Goal: Task Accomplishment & Management: Manage account settings

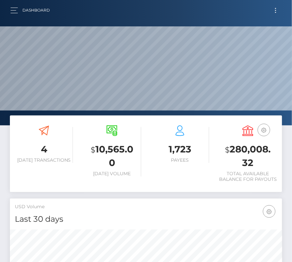
scroll to position [117, 131]
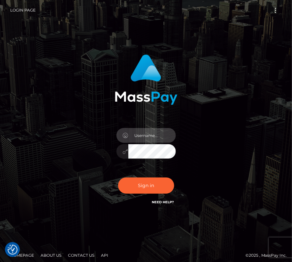
click at [141, 139] on input "text" at bounding box center [152, 135] width 48 height 15
type input "kateo"
click at [150, 137] on input "text" at bounding box center [152, 135] width 48 height 15
type input "kateo"
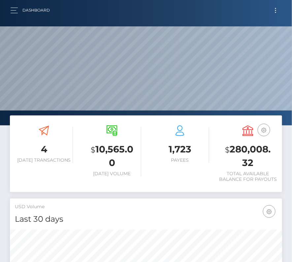
scroll to position [117, 131]
click at [274, 13] on button "Toggle navigation" at bounding box center [276, 10] width 12 height 9
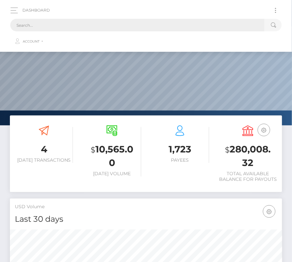
click at [70, 23] on input "text" at bounding box center [137, 25] width 255 height 13
paste input "249223"
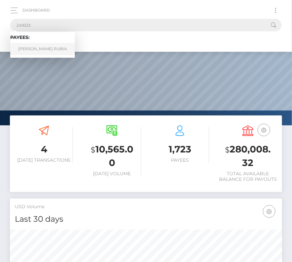
type input "249223"
click at [39, 48] on link "ALVARO MUNOZ RUBIA" at bounding box center [42, 49] width 65 height 12
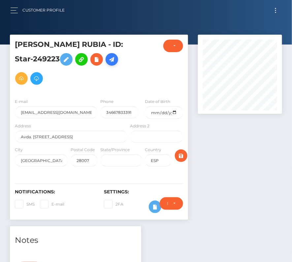
click at [116, 63] on icon at bounding box center [112, 59] width 8 height 8
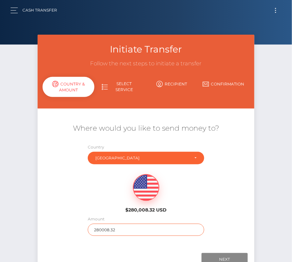
click at [119, 224] on input "280008.32" at bounding box center [146, 230] width 117 height 12
click at [117, 229] on input "280008.32" at bounding box center [146, 230] width 117 height 12
type input "470"
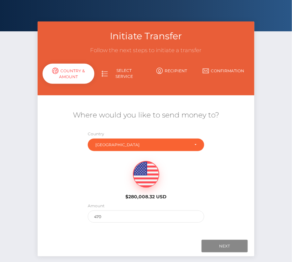
scroll to position [21, 0]
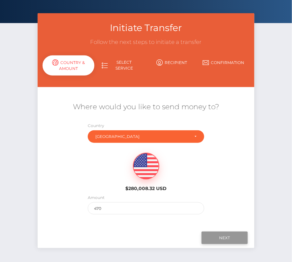
click at [219, 235] on input "Next" at bounding box center [225, 238] width 46 height 13
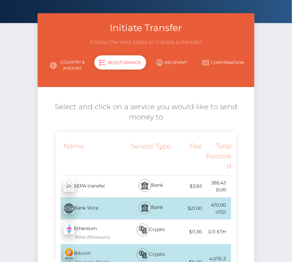
scroll to position [43, 0]
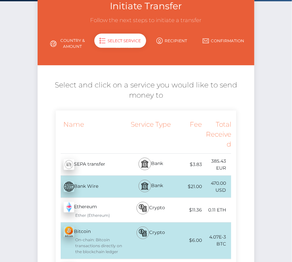
click at [100, 168] on div "SEPA transfer - EUR" at bounding box center [92, 165] width 73 height 18
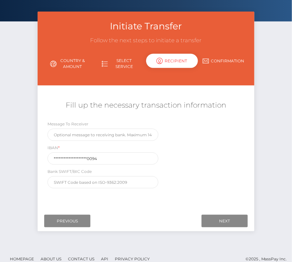
scroll to position [32, 0]
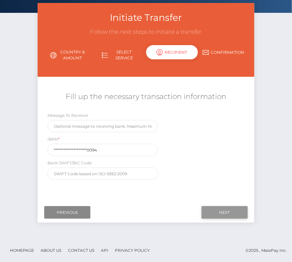
click at [222, 212] on input "Next" at bounding box center [225, 212] width 46 height 13
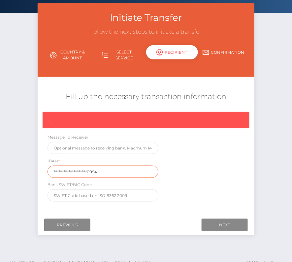
drag, startPoint x: 104, startPoint y: 172, endPoint x: 23, endPoint y: 172, distance: 80.6
click at [23, 172] on div "Initiate Transfer Follow the next steps to initiate a transfer Country & Amount…" at bounding box center [146, 127] width 292 height 249
paste input "ES50 2100 3840 1102 0001"
click at [64, 172] on input "ES50 2100 3840 1102 0001 0094" at bounding box center [103, 172] width 111 height 12
click at [74, 171] on input "ES502100 3840 1102 0001 0094" at bounding box center [103, 172] width 111 height 12
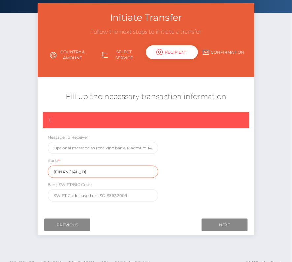
click at [84, 172] on input "ES5021003840 1102 0001 0094" at bounding box center [103, 172] width 111 height 12
click at [92, 171] on input "ES50210038401102 0001 0094" at bounding box center [103, 172] width 111 height 12
click at [100, 171] on input "ES502100384011020001 0094" at bounding box center [103, 172] width 111 height 12
type input "ES5021003840110200010094"
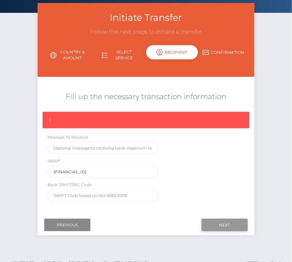
click at [229, 225] on input "Next" at bounding box center [225, 225] width 46 height 13
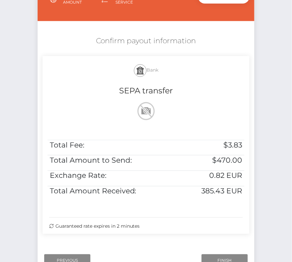
scroll to position [87, 0]
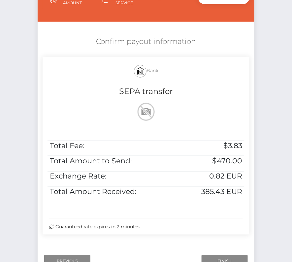
drag, startPoint x: 94, startPoint y: 38, endPoint x: 180, endPoint y: 237, distance: 216.5
click at [180, 237] on div "Confirm payout information Bank SEPA transfer Total Fee: $3.83 Total Amount to …" at bounding box center [146, 137] width 217 height 208
copy div "Confirm payout information Bank SEPA transfer Total Fee: $3.83 Total Amount to …"
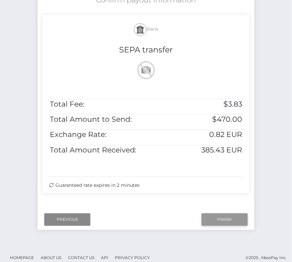
click at [220, 216] on input "Finish" at bounding box center [225, 220] width 46 height 13
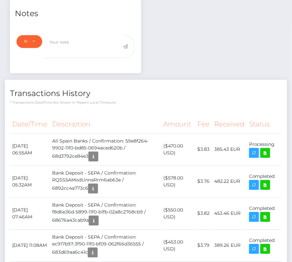
scroll to position [226, 0]
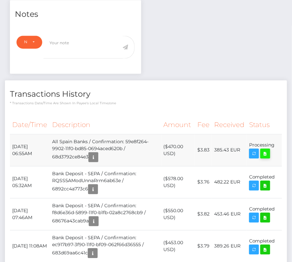
drag, startPoint x: 11, startPoint y: 143, endPoint x: 263, endPoint y: 153, distance: 252.9
click at [263, 153] on tr "September 24, 2025 06:55AM All Spain Banks / Confirmation: 59e8f264-9902-11f0-b…" at bounding box center [146, 150] width 272 height 32
copy tbody "September 24, 2025 06:55AM All Spain Banks / Confirmation: 59e8f264-9902-11f0-b…"
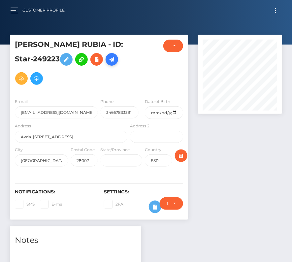
click at [114, 60] on icon at bounding box center [112, 59] width 8 height 8
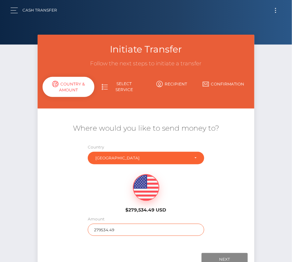
click at [101, 231] on input "279534.49" at bounding box center [146, 230] width 117 height 12
type input "2"
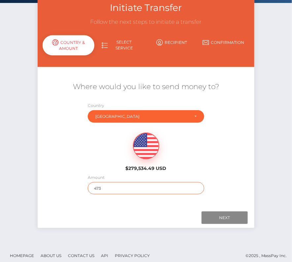
scroll to position [46, 0]
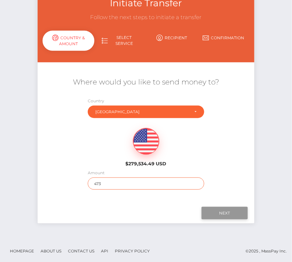
type input "473"
click at [221, 214] on input "Next" at bounding box center [225, 213] width 46 height 13
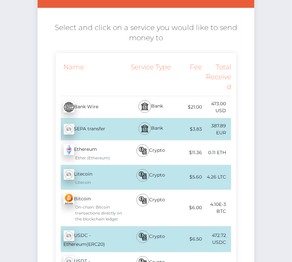
scroll to position [0, 0]
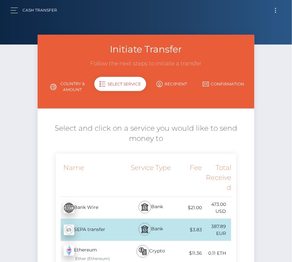
click at [8, 4] on div "Cash Transfer Loading... Loading..." at bounding box center [146, 10] width 282 height 14
click at [16, 14] on button "button" at bounding box center [16, 10] width 12 height 9
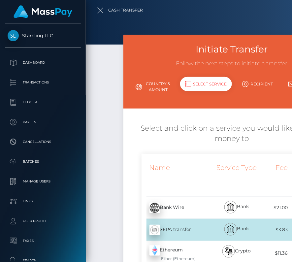
click at [94, 8] on div at bounding box center [232, 131] width 292 height 262
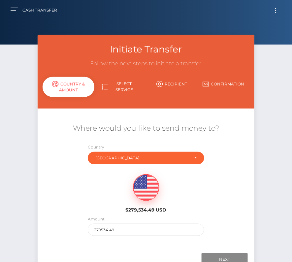
click at [278, 9] on button "Toggle navigation" at bounding box center [276, 10] width 12 height 9
click at [272, 11] on button "Toggle navigation" at bounding box center [276, 10] width 12 height 9
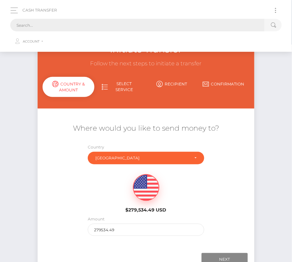
click at [123, 24] on input "text" at bounding box center [137, 25] width 255 height 13
paste input "249223"
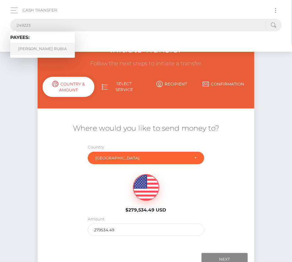
type input "249223"
click at [51, 48] on link "ALVARO MUNOZ RUBIA" at bounding box center [42, 49] width 65 height 12
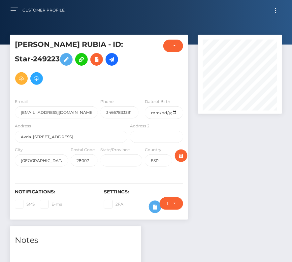
scroll to position [310, 0]
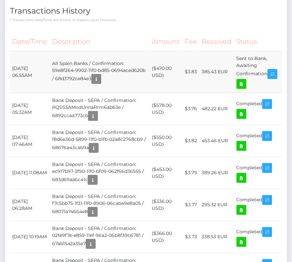
drag, startPoint x: 10, startPoint y: 64, endPoint x: 278, endPoint y: 78, distance: 268.9
click at [278, 78] on tr "[DATE] 06:55AM All Spain Banks / Confirmation: 59e8f264-9902-11f0-bd85-0694aced…" at bounding box center [146, 72] width 272 height 42
copy tbody "[DATE] 06:55AM All Spain Banks / Confirmation: 59e8f264-9902-11f0-bd85-0694aced…"
click at [245, 80] on icon at bounding box center [242, 84] width 8 height 8
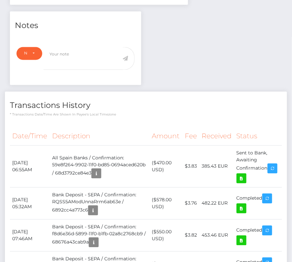
scroll to position [0, 0]
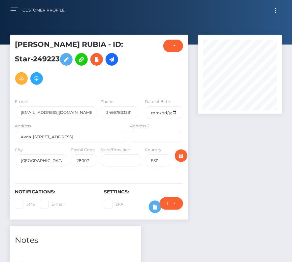
click at [275, 11] on button "Toggle navigation" at bounding box center [276, 10] width 12 height 9
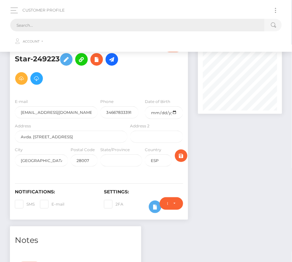
click at [119, 21] on input "text" at bounding box center [137, 25] width 255 height 13
paste input "185633"
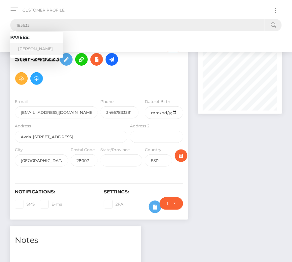
type input "185633"
click at [37, 49] on link "Kevin Scampoli" at bounding box center [36, 49] width 53 height 12
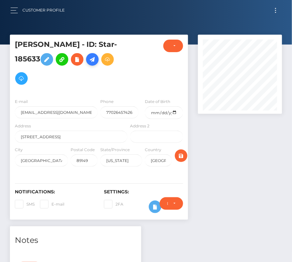
click at [92, 61] on icon at bounding box center [93, 59] width 8 height 8
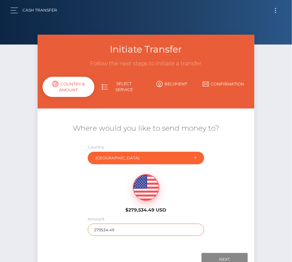
click at [127, 231] on input "279534.49" at bounding box center [146, 230] width 117 height 12
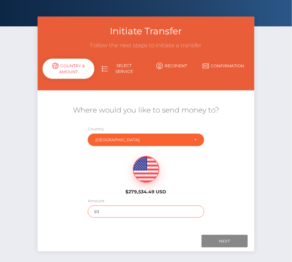
scroll to position [21, 0]
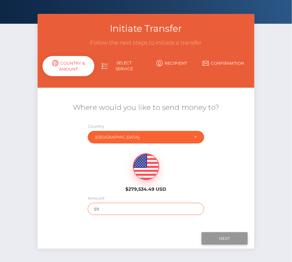
type input "511"
click at [220, 234] on input "Next" at bounding box center [225, 239] width 46 height 13
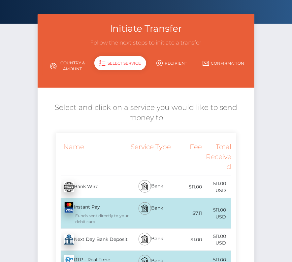
click at [126, 235] on div "Next Day Bank Deposit - USD" at bounding box center [92, 240] width 73 height 18
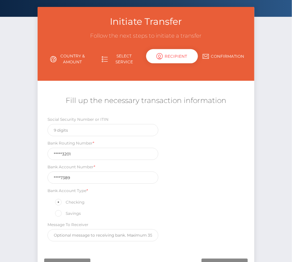
scroll to position [52, 0]
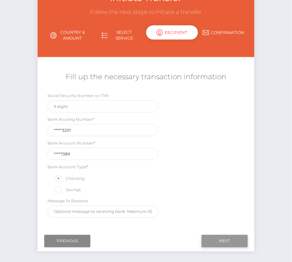
click at [218, 237] on input "Next" at bounding box center [225, 241] width 46 height 13
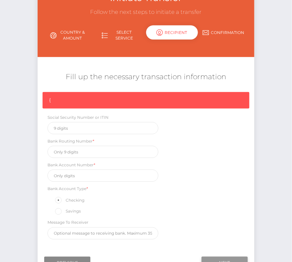
scroll to position [56, 0]
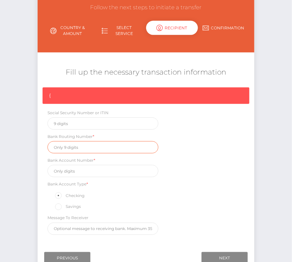
click at [72, 146] on input "text" at bounding box center [103, 147] width 111 height 12
paste input "124303201"
type input "124303201"
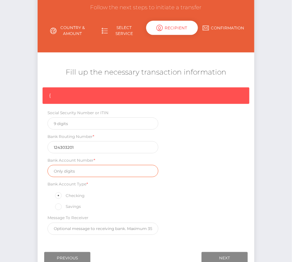
click at [74, 165] on input "text" at bounding box center [103, 171] width 111 height 12
paste input "30047389"
type input "30047389"
click at [272, 194] on div "Initiate Transfer Follow the next steps to initiate a transfer Country & Amount…" at bounding box center [146, 132] width 292 height 307
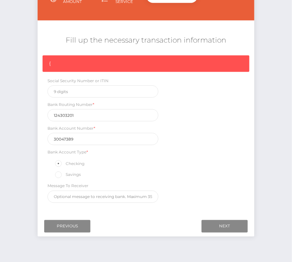
scroll to position [97, 0]
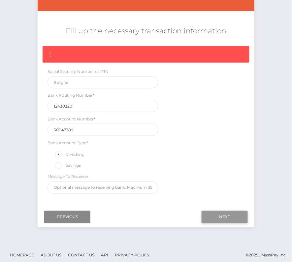
click at [232, 211] on input "Next" at bounding box center [225, 217] width 46 height 13
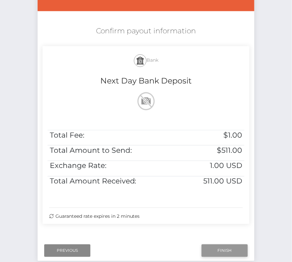
click at [221, 246] on input "Finish" at bounding box center [225, 251] width 46 height 13
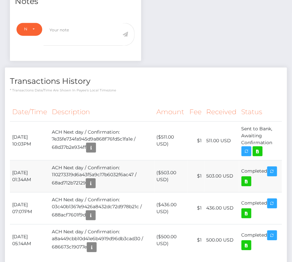
scroll to position [242, 0]
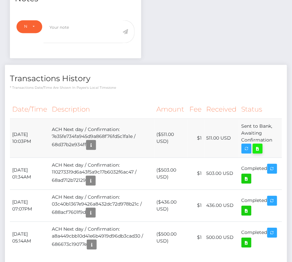
click at [258, 147] on icon at bounding box center [258, 149] width 8 height 8
click at [0, 0] on div "[PERSON_NAME] - ID: Star-185633 CLOSED ACTIVE E-mail USA" at bounding box center [146, 49] width 292 height 512
click at [40, 105] on th "Date/Time" at bounding box center [30, 110] width 40 height 18
click at [27, 141] on td "September 23, 2025 10:03PM" at bounding box center [30, 138] width 40 height 39
drag, startPoint x: 11, startPoint y: 131, endPoint x: 275, endPoint y: 139, distance: 264.7
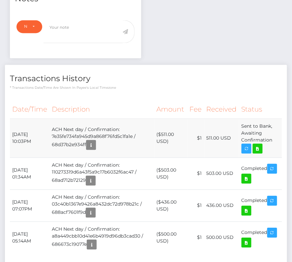
click at [275, 139] on tr "September 23, 2025 10:03PM ACH Next day / Confirmation: 7e35fe734fa945d9a868f76…" at bounding box center [146, 138] width 272 height 39
copy tr "September 23, 2025 10:03PM ACH Next day / Confirmation: 7e35fe734fa945d9a868f76…"
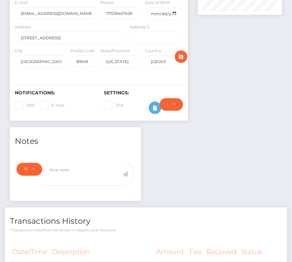
scroll to position [126, 0]
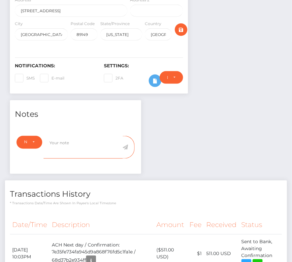
click at [108, 136] on textarea at bounding box center [83, 147] width 79 height 23
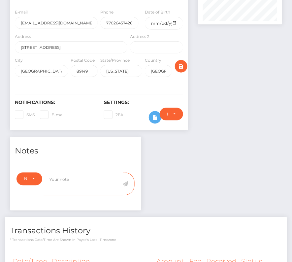
scroll to position [0, 0]
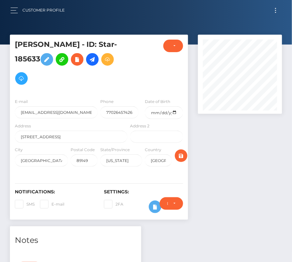
click at [273, 9] on button "Toggle navigation" at bounding box center [276, 10] width 12 height 9
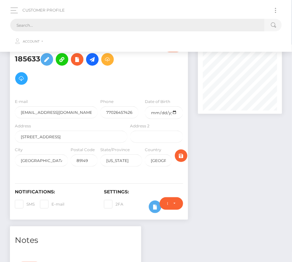
click at [161, 24] on input "text" at bounding box center [137, 25] width 255 height 13
paste input "2380809"
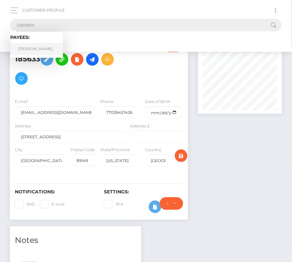
type input "2380809"
click at [37, 46] on link "Ashley Martin" at bounding box center [36, 49] width 53 height 12
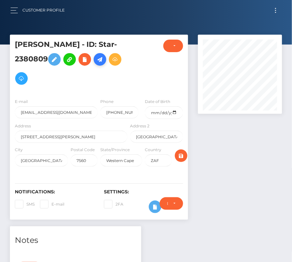
click at [104, 58] on icon at bounding box center [100, 59] width 8 height 8
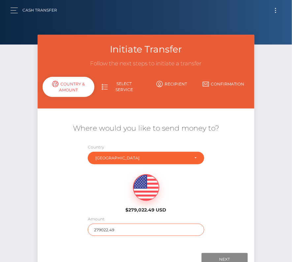
click at [116, 231] on input "279022.49" at bounding box center [146, 230] width 117 height 12
type input "1700"
click at [58, 186] on div "$279,022.49 USD" at bounding box center [146, 192] width 217 height 48
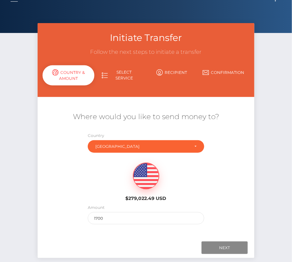
scroll to position [46, 0]
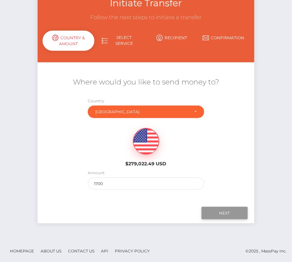
click at [223, 208] on input "Next" at bounding box center [225, 213] width 46 height 13
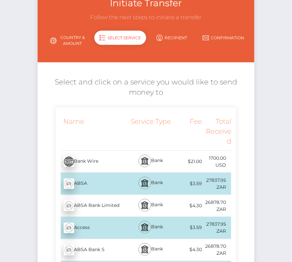
scroll to position [0, 0]
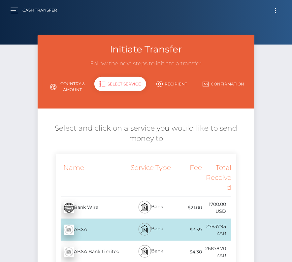
click at [280, 11] on button "Toggle navigation" at bounding box center [276, 10] width 12 height 9
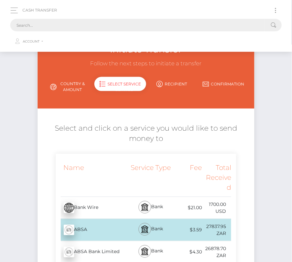
click at [175, 28] on input "text" at bounding box center [137, 25] width 255 height 13
paste input "2380809"
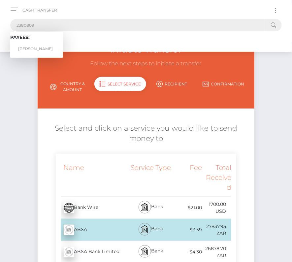
type input "2380809"
click at [36, 45] on link "Ashley Martin" at bounding box center [36, 49] width 53 height 12
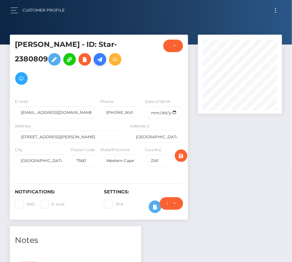
click at [101, 61] on icon at bounding box center [100, 59] width 8 height 8
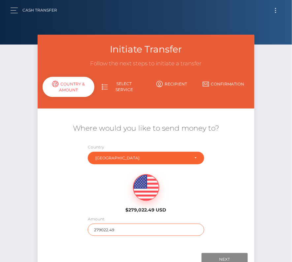
click at [101, 230] on input "279022.49" at bounding box center [146, 230] width 117 height 12
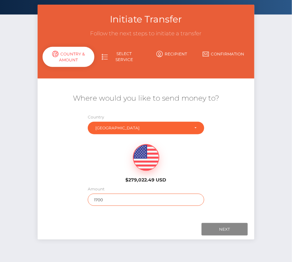
scroll to position [37, 0]
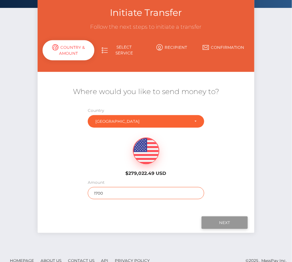
type input "1700"
click at [225, 219] on input "Next" at bounding box center [225, 223] width 46 height 13
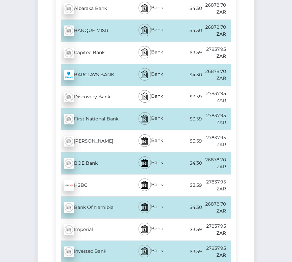
scroll to position [377, 0]
click at [100, 111] on div "First National Bank - ZAR" at bounding box center [92, 119] width 73 height 18
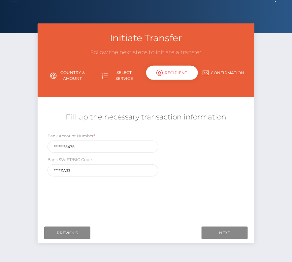
scroll to position [12, 0]
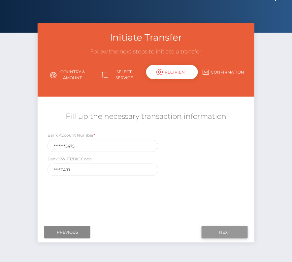
click at [232, 233] on input "Next" at bounding box center [225, 232] width 46 height 13
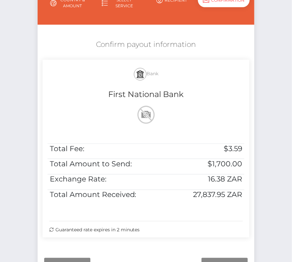
scroll to position [123, 0]
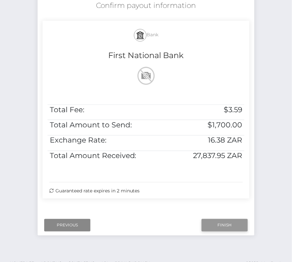
click at [225, 225] on input "Finish" at bounding box center [225, 225] width 46 height 13
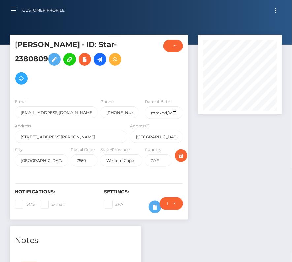
scroll to position [242, 0]
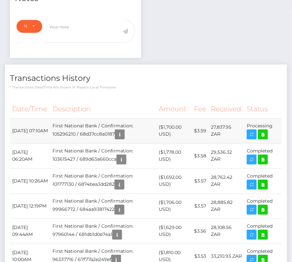
drag, startPoint x: 12, startPoint y: 125, endPoint x: 276, endPoint y: 124, distance: 264.2
click at [276, 124] on tr "September 24, 2025 07:10AM First National Bank / Confirmation: 105296210 / 68d3…" at bounding box center [146, 131] width 272 height 25
copy tr "September 24, 2025 07:10AM First National Bank / Confirmation: 105296210 / 68d3…"
click at [263, 134] on icon at bounding box center [263, 135] width 8 height 8
click at [0, 0] on div "Ashley Martin - ID: Star-2380809 CLOSED ACTIVE E-mail ZAF" at bounding box center [146, 153] width 292 height 720
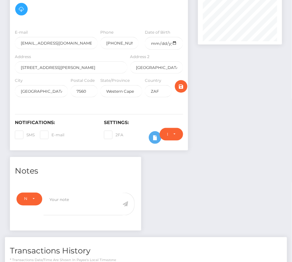
scroll to position [0, 0]
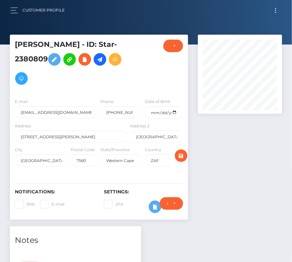
click at [274, 9] on button "Toggle navigation" at bounding box center [276, 10] width 12 height 9
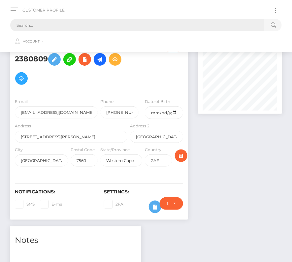
click at [139, 29] on input "text" at bounding box center [137, 25] width 255 height 13
paste input "44214"
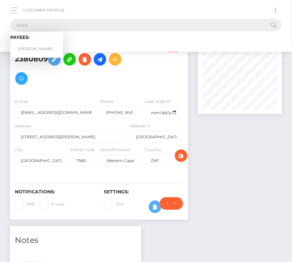
type input "44214"
click at [44, 45] on link "Dennis Linnemann" at bounding box center [36, 49] width 53 height 12
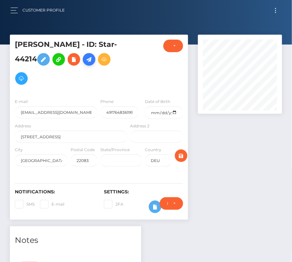
click at [93, 60] on icon at bounding box center [89, 59] width 8 height 8
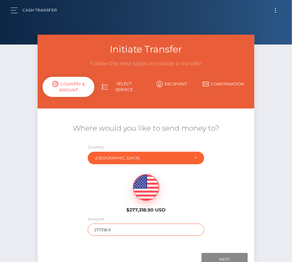
click at [112, 230] on input "277318.9" at bounding box center [146, 230] width 117 height 12
type input "172"
click at [77, 197] on div "$277,318.90 USD" at bounding box center [146, 192] width 217 height 48
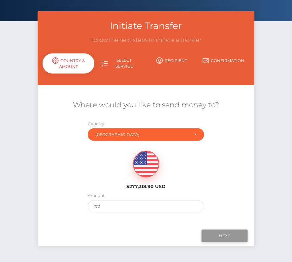
click at [229, 232] on input "Next" at bounding box center [225, 236] width 46 height 13
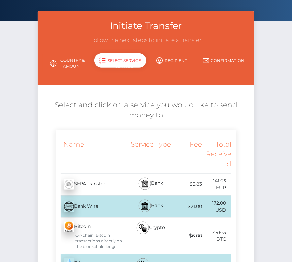
scroll to position [60, 0]
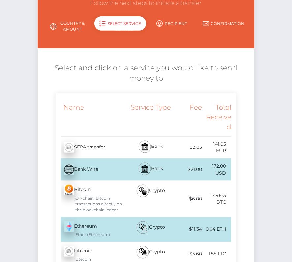
click at [131, 148] on div "Bank" at bounding box center [151, 148] width 44 height 22
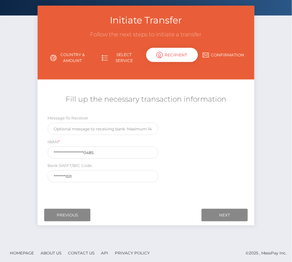
scroll to position [32, 0]
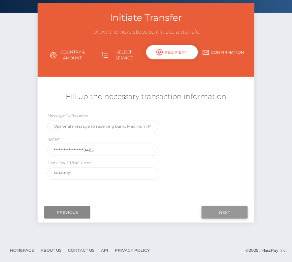
click at [222, 214] on input "Next" at bounding box center [225, 212] width 46 height 13
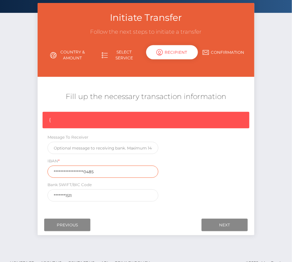
drag, startPoint x: 101, startPoint y: 170, endPoint x: 19, endPoint y: 170, distance: 81.3
click at [19, 170] on div "Initiate Transfer Follow the next steps to initiate a transfer Country & Amount…" at bounding box center [146, 127] width 292 height 249
paste input "DE7220690500000283"
type input "DE72206905000002830485"
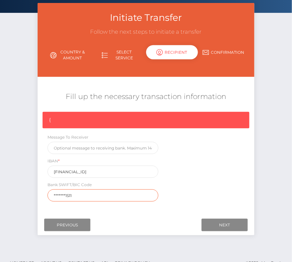
drag, startPoint x: 82, startPoint y: 194, endPoint x: 19, endPoint y: 194, distance: 62.4
click at [19, 194] on div "Initiate Transfer Follow the next steps to initiate a transfer Country & Amount…" at bounding box center [146, 127] width 292 height 249
paste input "GENODEF"
type input "GENODEF1S11"
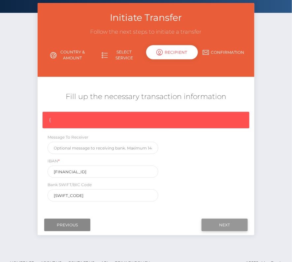
click at [242, 224] on input "Next" at bounding box center [225, 225] width 46 height 13
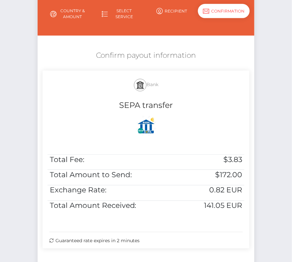
scroll to position [115, 0]
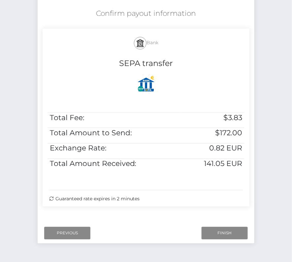
drag, startPoint x: 92, startPoint y: 12, endPoint x: 197, endPoint y: 196, distance: 211.4
click at [197, 196] on div "Confirm payout information Bank SEPA transfer Total Fee: $3.83 Total Amount to …" at bounding box center [146, 109] width 217 height 208
copy div "Confirm payout information Bank SEPA transfer Total Fee: $3.83 Total Amount to …"
click at [228, 231] on input "Finish" at bounding box center [225, 233] width 46 height 13
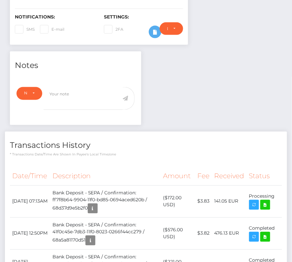
scroll to position [179, 0]
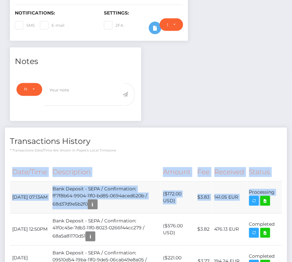
drag, startPoint x: 9, startPoint y: 189, endPoint x: 274, endPoint y: 198, distance: 265.7
click at [274, 198] on td "Processing" at bounding box center [264, 198] width 35 height 32
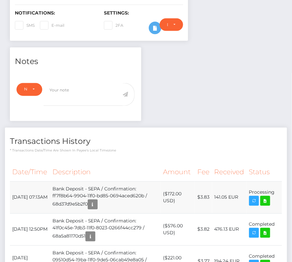
drag, startPoint x: 276, startPoint y: 198, endPoint x: 13, endPoint y: 192, distance: 263.3
click at [13, 192] on tr "[DATE] 07:13AM Bank Deposit - SEPA / Confirmation: ff7f8b64-9904-11f0-bd85-0694…" at bounding box center [146, 198] width 272 height 32
copy tbody "[DATE] 07:13AM Bank Deposit - SEPA / Confirmation: ff7f8b64-9904-11f0-bd85-0694…"
click at [266, 200] on icon at bounding box center [266, 201] width 8 height 8
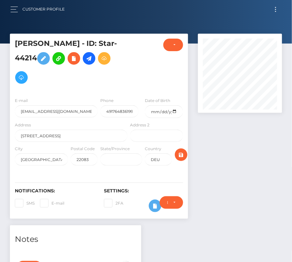
scroll to position [0, 0]
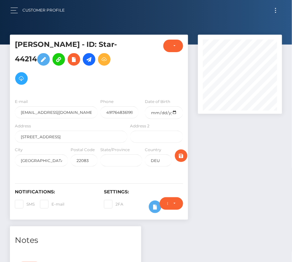
click at [275, 12] on span "Toggle navigation" at bounding box center [275, 12] width 1 height 1
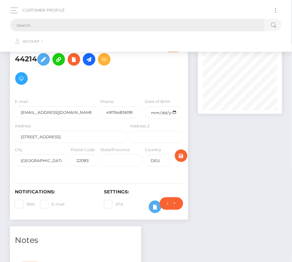
click at [147, 24] on input "text" at bounding box center [137, 25] width 255 height 13
paste input "394370"
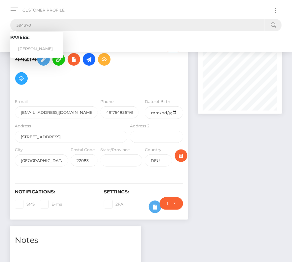
type input "394370"
click at [37, 47] on link "[PERSON_NAME]" at bounding box center [36, 49] width 53 height 12
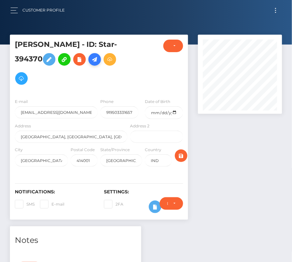
click at [99, 56] on icon at bounding box center [95, 59] width 8 height 8
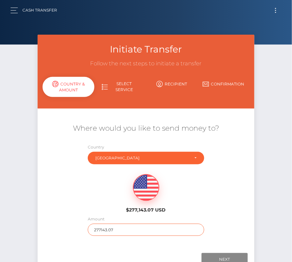
click at [115, 231] on input "277143.07" at bounding box center [146, 230] width 117 height 12
type input "154"
click at [102, 204] on div "$277,143.07 USD" at bounding box center [146, 192] width 217 height 48
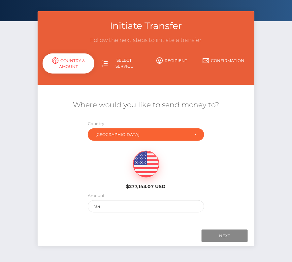
scroll to position [39, 0]
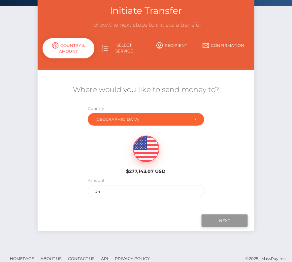
click at [221, 220] on input "Next" at bounding box center [225, 221] width 46 height 13
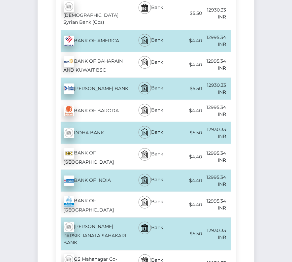
scroll to position [1007, 0]
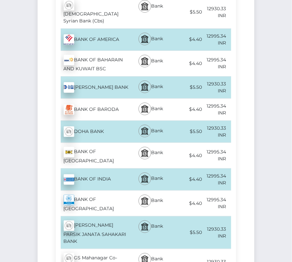
click at [106, 176] on div "BANK OF INDIA - INR" at bounding box center [92, 179] width 73 height 18
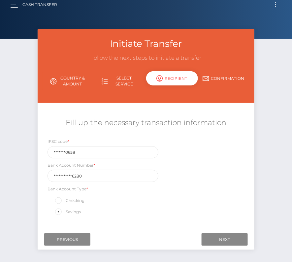
scroll to position [17, 0]
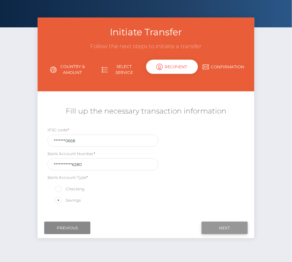
click at [229, 227] on input "Next" at bounding box center [225, 228] width 46 height 13
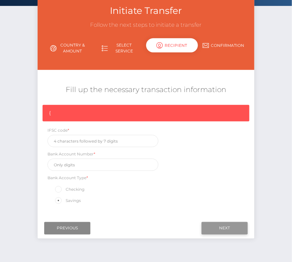
scroll to position [44, 0]
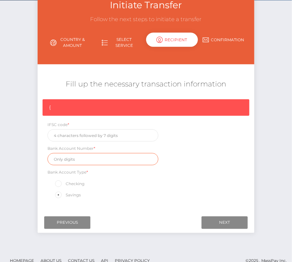
click at [74, 160] on input "text" at bounding box center [103, 159] width 111 height 12
paste input "065810110006280"
type input "065810110006280"
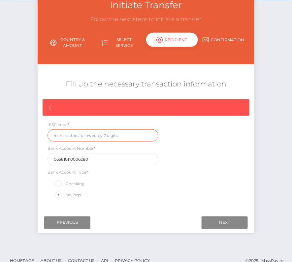
click at [90, 135] on input "text" at bounding box center [103, 135] width 111 height 12
paste input "0000658"
type input "0000658"
click at [183, 167] on div "{ IFSC code * 0000658 Bank Account Number * 065810110006280 Bank Account Type *…" at bounding box center [146, 150] width 217 height 103
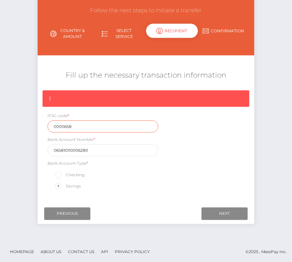
drag, startPoint x: 57, startPoint y: 128, endPoint x: 24, endPoint y: 128, distance: 32.4
click at [24, 128] on div "Initiate Transfer Follow the next steps to initiate a transfer Country & Amount…" at bounding box center [146, 111] width 292 height 259
paste input "0000658BKID0000658"
drag, startPoint x: 111, startPoint y: 128, endPoint x: 25, endPoint y: 128, distance: 85.9
click at [25, 128] on div "Initiate Transfer Follow the next steps to initiate a transfer Country & Amount…" at bounding box center [146, 111] width 292 height 259
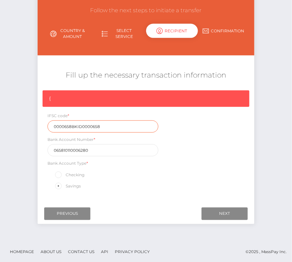
paste input "text"
type input "BKID0000658"
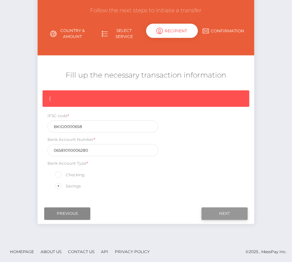
click at [212, 216] on input "Next" at bounding box center [225, 214] width 46 height 13
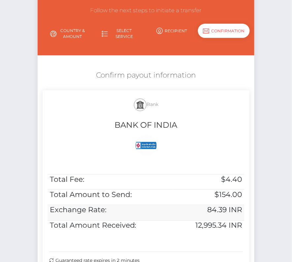
scroll to position [109, 0]
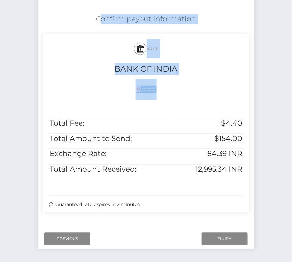
drag, startPoint x: 93, startPoint y: 17, endPoint x: 242, endPoint y: 183, distance: 222.7
click at [242, 183] on div "Confirm payout information Bank BANK OF INDIA Total Fee: $4.40 Total Amount to …" at bounding box center [146, 115] width 217 height 208
copy div "Confirm payout information Bank BANK OF INDIA"
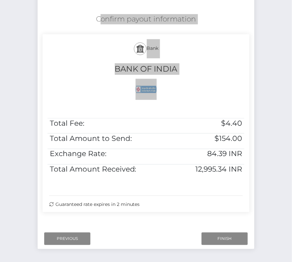
scroll to position [135, 0]
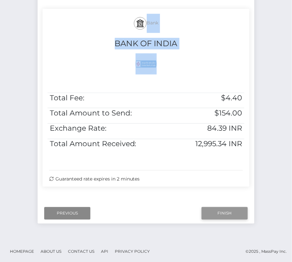
click at [218, 214] on input "Finish" at bounding box center [225, 213] width 46 height 13
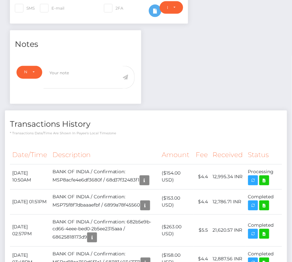
scroll to position [197, 0]
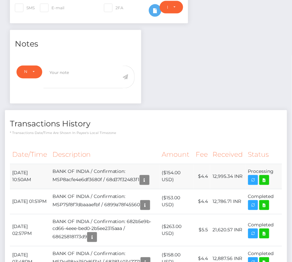
drag, startPoint x: 13, startPoint y: 170, endPoint x: 270, endPoint y: 182, distance: 257.6
click at [270, 182] on tr "September 24, 2025 10:50AM BANK OF INDIA / Confirmation: MSP8acfe4e6df3680f / 6…" at bounding box center [146, 176] width 272 height 25
copy tbody "September 24, 2025 10:50AM BANK OF INDIA / Confirmation: MSP8acfe4e6df3680f / 6…"
click at [266, 177] on icon at bounding box center [265, 180] width 8 height 8
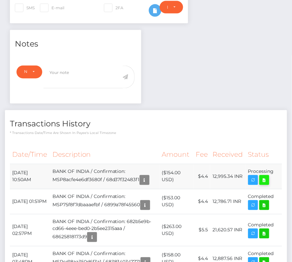
click at [267, 180] on icon at bounding box center [265, 180] width 8 height 8
click at [122, 146] on th "Description" at bounding box center [104, 155] width 109 height 18
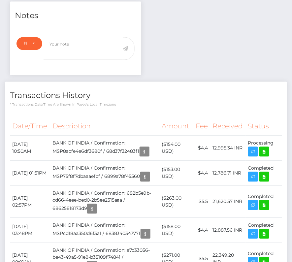
scroll to position [226, 0]
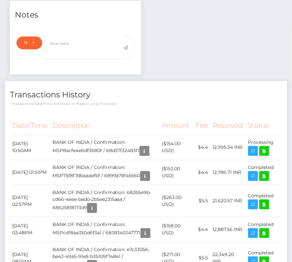
click at [122, 117] on th "Description" at bounding box center [104, 126] width 109 height 18
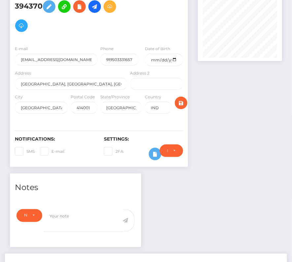
scroll to position [0, 0]
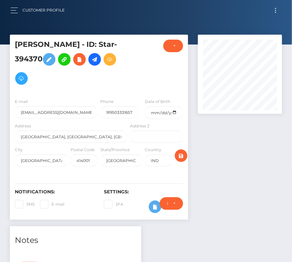
click at [277, 7] on button "Toggle navigation" at bounding box center [276, 10] width 12 height 9
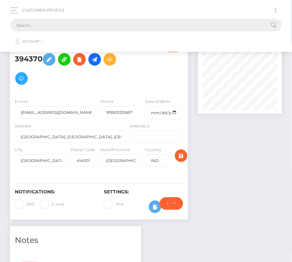
click at [152, 24] on input "text" at bounding box center [137, 25] width 255 height 13
paste input "192931"
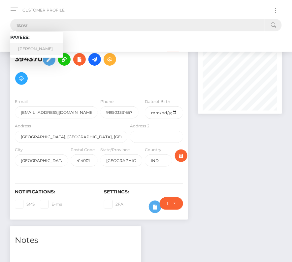
type input "192931"
click at [40, 46] on link "ADRIAN PAUL BLOOD" at bounding box center [36, 49] width 53 height 12
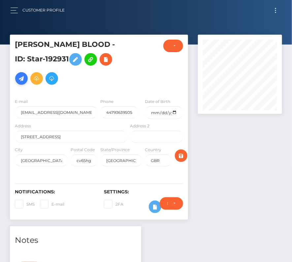
click at [25, 75] on icon at bounding box center [22, 79] width 8 height 8
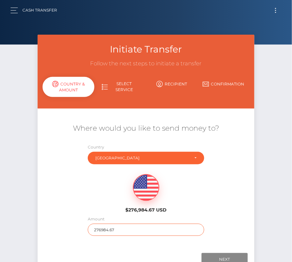
click at [119, 228] on input "276984.67" at bounding box center [146, 230] width 117 height 12
type input "0"
type input "91"
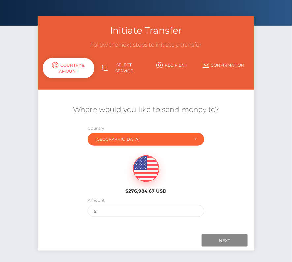
scroll to position [21, 0]
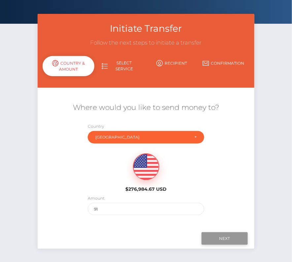
click at [216, 239] on input "Next" at bounding box center [225, 239] width 46 height 13
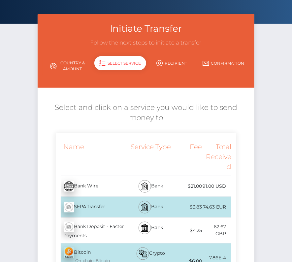
click at [94, 230] on div "Bank Deposit - Faster Payments - GBP" at bounding box center [92, 230] width 73 height 25
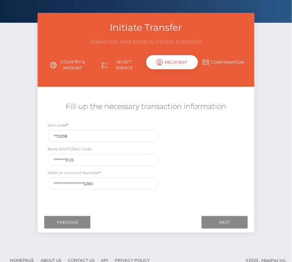
scroll to position [24, 0]
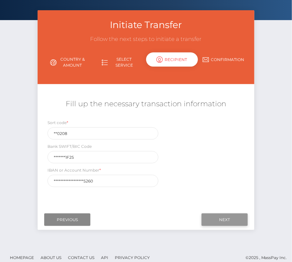
click at [218, 219] on input "Next" at bounding box center [225, 220] width 46 height 13
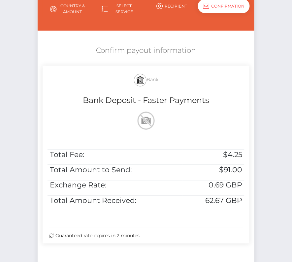
scroll to position [80, 0]
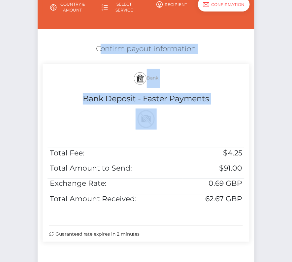
drag, startPoint x: 245, startPoint y: 214, endPoint x: 76, endPoint y: 44, distance: 239.9
click at [76, 44] on div "Confirm payout information Bank Bank Deposit - Faster Payments Total Fee: $4.25…" at bounding box center [146, 145] width 217 height 208
copy div "Confirm payout information Bank Bank Deposit - Faster Payments"
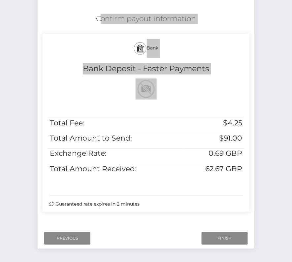
scroll to position [113, 0]
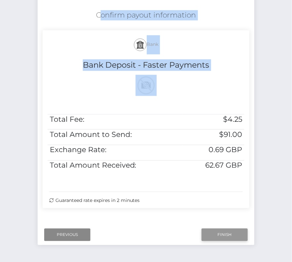
click at [229, 234] on input "Finish" at bounding box center [225, 235] width 46 height 13
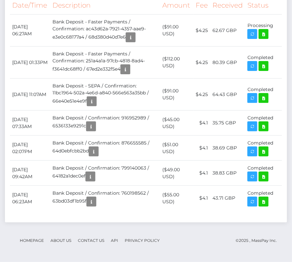
scroll to position [491, 0]
drag, startPoint x: 12, startPoint y: 70, endPoint x: 281, endPoint y: 75, distance: 268.6
click at [281, 47] on tr "[DATE] 06:27AM Bank Deposit - Faster Payments / Confirmation: ac43d62a-7921-435…" at bounding box center [146, 31] width 272 height 32
copy tbody "[DATE] 06:27AM Bank Deposit - Faster Payments / Confirmation: ac43d62a-7921-435…"
click at [266, 38] on icon at bounding box center [264, 34] width 8 height 8
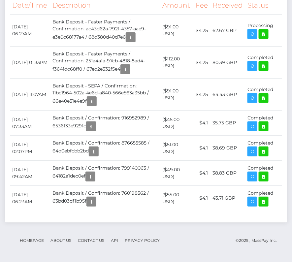
click at [128, 15] on th "Description" at bounding box center [105, 5] width 110 height 18
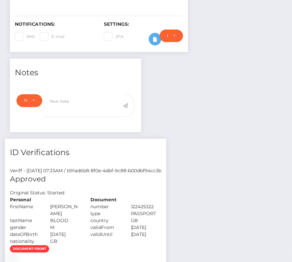
scroll to position [0, 0]
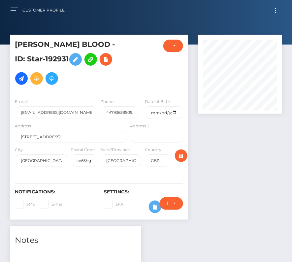
click at [278, 11] on button "Toggle navigation" at bounding box center [276, 10] width 12 height 9
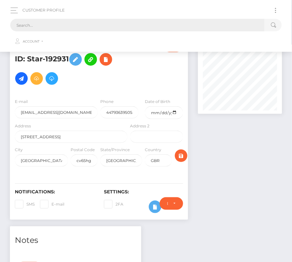
click at [166, 29] on input "text" at bounding box center [137, 25] width 255 height 13
paste input "2453308"
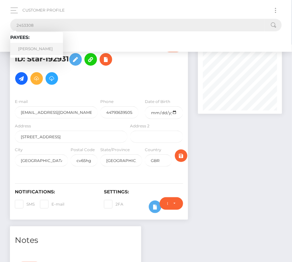
type input "2453308"
click at [33, 45] on link "Anthony Key" at bounding box center [36, 49] width 53 height 12
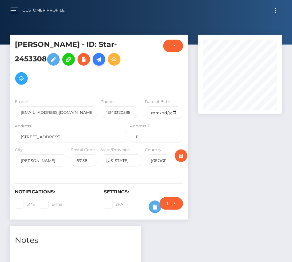
click at [100, 57] on icon at bounding box center [99, 59] width 8 height 8
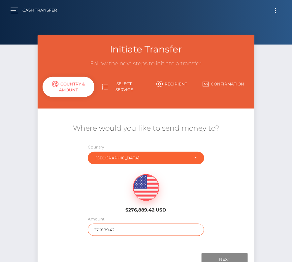
click at [109, 227] on input "276889.42" at bounding box center [146, 230] width 117 height 12
type input "235"
click at [163, 219] on div "Amount 235" at bounding box center [146, 226] width 117 height 20
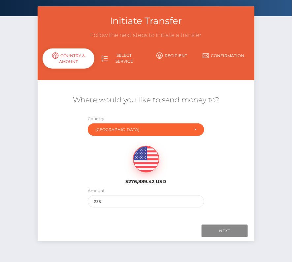
scroll to position [33, 0]
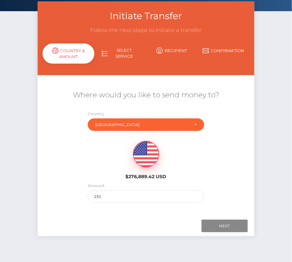
click at [224, 233] on div "Next Finish Previous" at bounding box center [146, 226] width 217 height 20
click at [224, 229] on input "Next" at bounding box center [225, 226] width 46 height 13
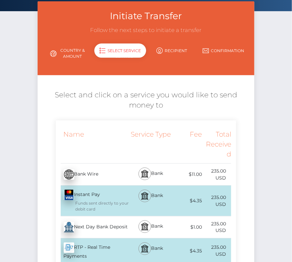
click at [102, 232] on div "Next Day Bank Deposit - USD" at bounding box center [92, 227] width 73 height 18
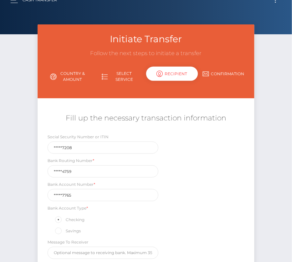
scroll to position [0, 0]
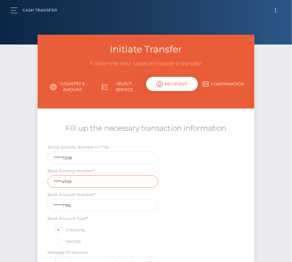
drag, startPoint x: 78, startPoint y: 180, endPoint x: 15, endPoint y: 180, distance: 63.4
click at [15, 180] on div "Initiate Transfer Follow the next steps to initiate a transfer Country & Amount…" at bounding box center [146, 177] width 292 height 285
paste input "081206807"
type input "081206807"
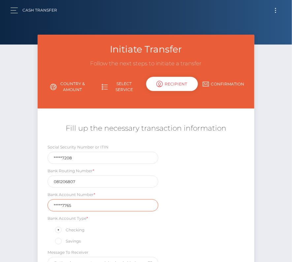
drag, startPoint x: 80, startPoint y: 202, endPoint x: 5, endPoint y: 202, distance: 75.0
click at [5, 202] on div "Initiate Transfer Follow the next steps to initiate a transfer Country & Amount…" at bounding box center [146, 177] width 292 height 285
paste input "11536246"
type input "11536246"
click at [193, 194] on div "Social Security Number or ITIN *****7208 Bank Routing Number * 081206807 Bank A…" at bounding box center [146, 208] width 217 height 129
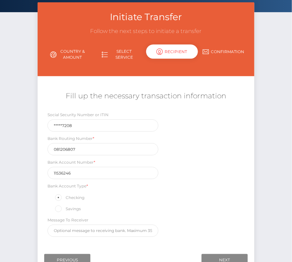
scroll to position [35, 0]
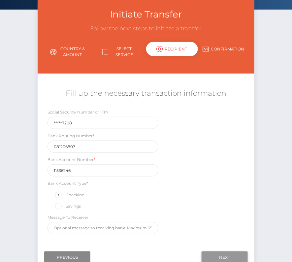
click at [223, 253] on input "Next" at bounding box center [225, 258] width 46 height 13
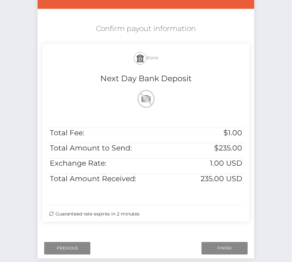
scroll to position [117, 0]
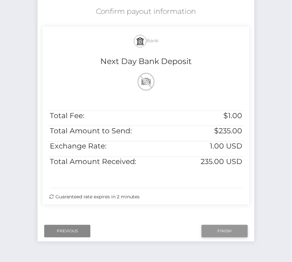
click at [224, 227] on input "Finish" at bounding box center [225, 231] width 46 height 13
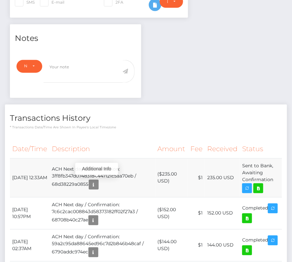
scroll to position [205, 0]
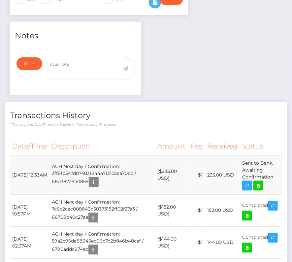
drag, startPoint x: 12, startPoint y: 168, endPoint x: 274, endPoint y: 178, distance: 262.1
click at [274, 178] on tr "[DATE] 12:33AM ACH Next day / Confirmation: 3ff8fb347d07483184447121c5aa70eb / …" at bounding box center [146, 175] width 272 height 39
copy tr "[DATE] 12:33AM ACH Next day / Confirmation: 3ff8fb347d07483184447121c5aa70eb / …"
click at [259, 183] on icon at bounding box center [259, 186] width 8 height 8
click at [0, 0] on div "Anthony Key - ID: Star-2453308 CLOSED ACTIVE E-mail Phone" at bounding box center [146, 118] width 292 height 576
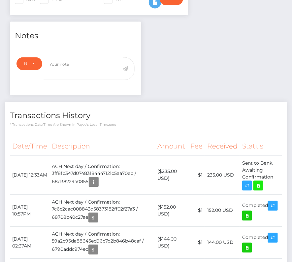
scroll to position [18, 0]
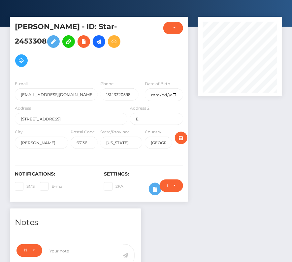
click at [95, 212] on div "Notes" at bounding box center [75, 219] width 131 height 20
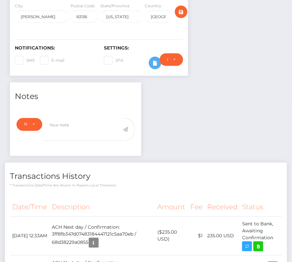
scroll to position [0, 0]
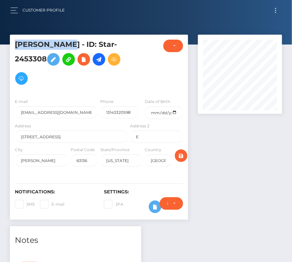
drag, startPoint x: 62, startPoint y: 44, endPoint x: 11, endPoint y: 41, distance: 51.3
click at [11, 41] on div "Anthony Key - ID: Star-2453308" at bounding box center [69, 67] width 119 height 54
copy h5 "Anthony Key"
click at [275, 9] on button "Toggle navigation" at bounding box center [276, 10] width 12 height 9
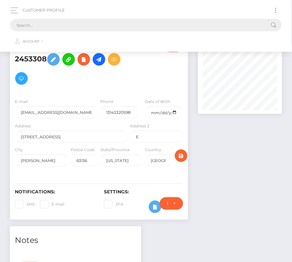
click at [124, 28] on input "text" at bounding box center [137, 25] width 255 height 13
paste input "2930211"
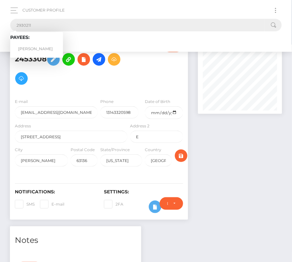
type input "2930211"
click at [37, 45] on link "Stephen Drake" at bounding box center [36, 49] width 53 height 12
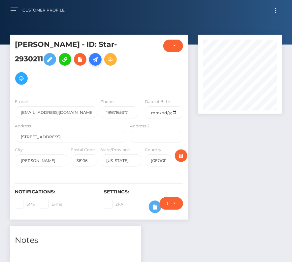
click at [99, 57] on icon at bounding box center [95, 59] width 8 height 8
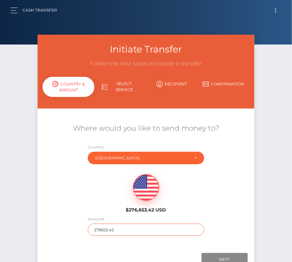
click at [110, 225] on input "276653.42" at bounding box center [146, 230] width 117 height 12
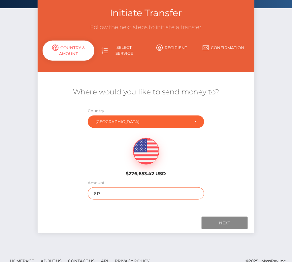
scroll to position [39, 0]
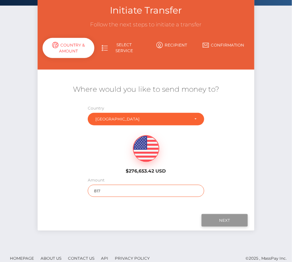
type input "817"
click at [212, 217] on input "Next" at bounding box center [225, 220] width 46 height 13
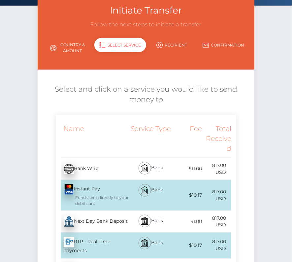
click at [97, 221] on div "Next Day Bank Deposit - USD" at bounding box center [92, 222] width 73 height 18
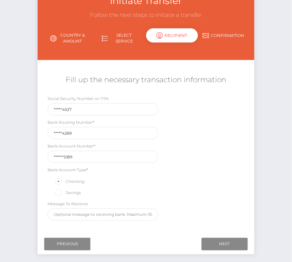
scroll to position [70, 0]
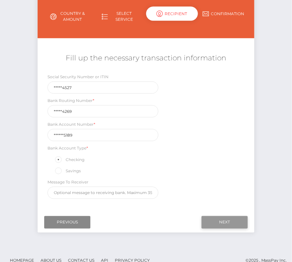
click at [227, 217] on input "Next" at bounding box center [225, 222] width 46 height 13
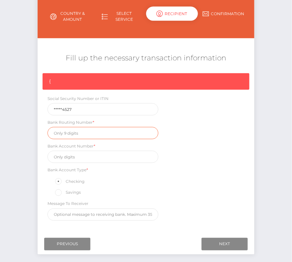
click at [70, 129] on input "text" at bounding box center [103, 133] width 111 height 12
paste input "314074269"
type input "314074269"
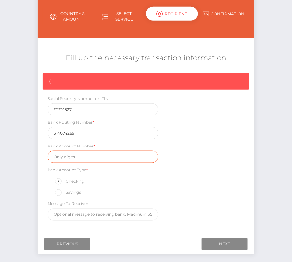
click at [79, 152] on input "text" at bounding box center [103, 157] width 111 height 12
paste input "0244765189"
type input "0244765189"
click at [208, 160] on div "{ Social Security Number or ITIN *****4527 Bank Routing Number * [US_BANK_ROUTI…" at bounding box center [146, 148] width 217 height 151
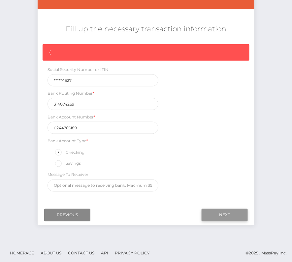
click at [224, 209] on input "Next" at bounding box center [225, 215] width 46 height 13
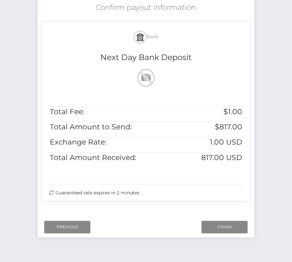
scroll to position [127, 0]
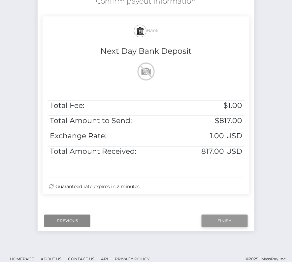
click at [238, 220] on input "Finish" at bounding box center [225, 221] width 46 height 13
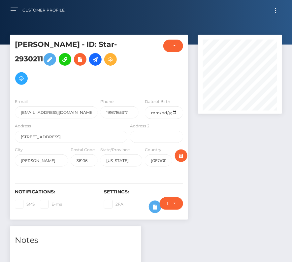
scroll to position [231, 0]
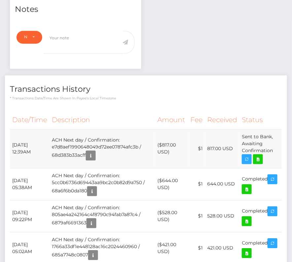
click at [12, 140] on td "[DATE] 12:39AM" at bounding box center [30, 148] width 40 height 39
drag, startPoint x: 12, startPoint y: 140, endPoint x: 277, endPoint y: 150, distance: 264.7
click at [277, 150] on tr "[DATE] 12:39AM ACH Next day / Confirmation: e7d8aef1990648049d72ee07874afc3b / …" at bounding box center [146, 148] width 272 height 39
copy tr "[DATE] 12:39AM ACH Next day / Confirmation: e7d8aef1990648049d72ee07874afc3b / …"
click at [259, 158] on icon at bounding box center [258, 160] width 8 height 8
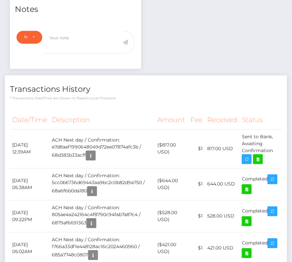
click at [89, 115] on th "Description" at bounding box center [103, 120] width 106 height 18
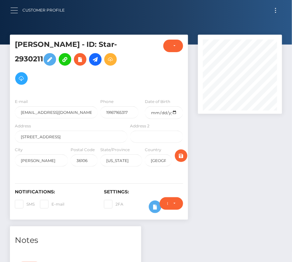
click at [15, 14] on button "button" at bounding box center [16, 10] width 12 height 9
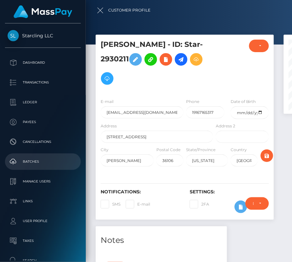
click at [32, 161] on p "Batches" at bounding box center [43, 162] width 71 height 10
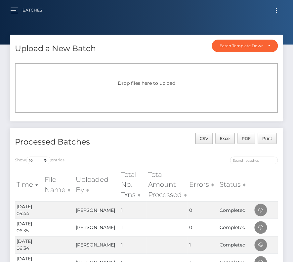
click at [278, 7] on button "Toggle navigation" at bounding box center [276, 10] width 12 height 9
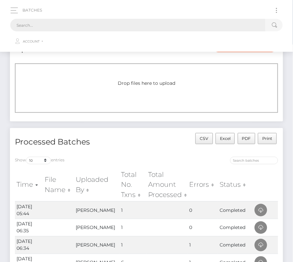
click at [128, 28] on input "text" at bounding box center [137, 25] width 255 height 13
paste input "80737"
drag, startPoint x: 34, startPoint y: 25, endPoint x: -12, endPoint y: 25, distance: 45.6
click at [0, 25] on html "Starcling LLC Dashboard Transactions Ledger Payees Cancellations" at bounding box center [146, 225] width 293 height 450
type input "80737"
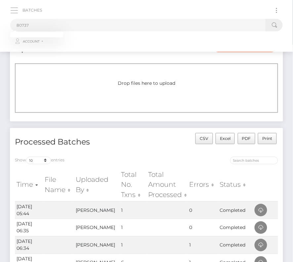
click at [13, 9] on button "button" at bounding box center [16, 10] width 12 height 9
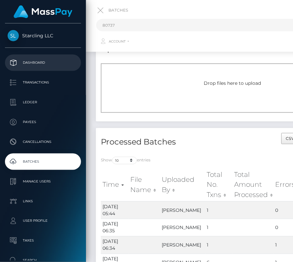
click at [25, 62] on p "Dashboard" at bounding box center [43, 63] width 71 height 10
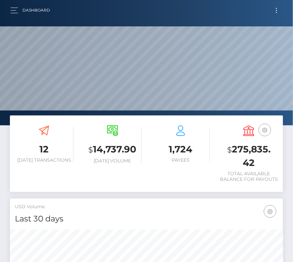
scroll to position [117, 131]
click at [275, 12] on button "Toggle navigation" at bounding box center [276, 10] width 12 height 9
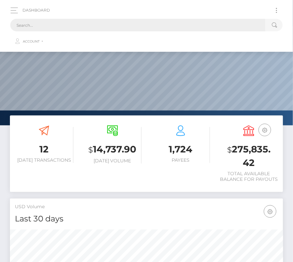
click at [113, 19] on input "text" at bounding box center [137, 25] width 255 height 13
paste input "80737"
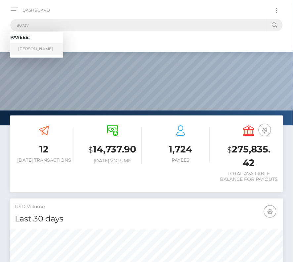
type input "80737"
click at [29, 50] on link "[PERSON_NAME]" at bounding box center [36, 49] width 53 height 12
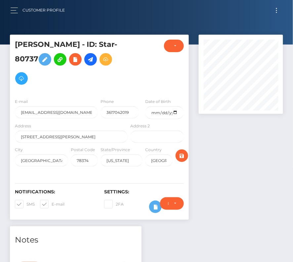
scroll to position [79, 84]
click at [174, 110] on input "date" at bounding box center [164, 112] width 38 height 13
type input "[DATE]"
drag, startPoint x: 19, startPoint y: 202, endPoint x: 184, endPoint y: 154, distance: 171.1
click at [26, 202] on span at bounding box center [26, 204] width 0 height 5
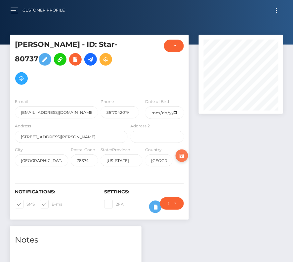
click at [26, 202] on input "SMS" at bounding box center [28, 202] width 4 height 4
checkbox input "false"
click at [52, 202] on span at bounding box center [52, 204] width 0 height 5
click at [52, 202] on input "E-mail" at bounding box center [54, 202] width 4 height 4
checkbox input "false"
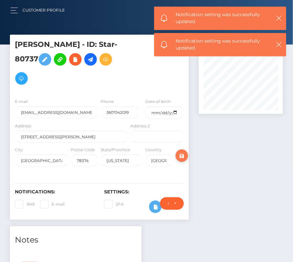
click at [184, 154] on icon "submit" at bounding box center [182, 156] width 8 height 8
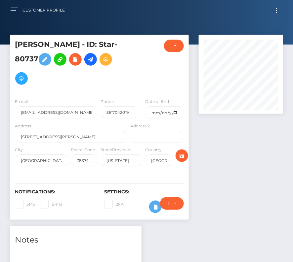
scroll to position [79, 84]
click at [92, 61] on icon at bounding box center [91, 59] width 8 height 8
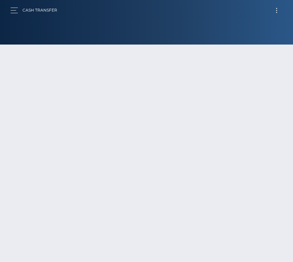
scroll to position [46, 0]
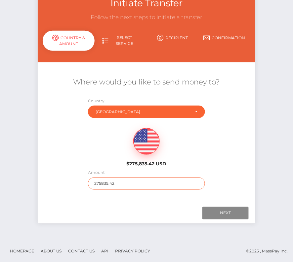
click at [99, 184] on input "275835.42" at bounding box center [146, 184] width 117 height 12
type input "333"
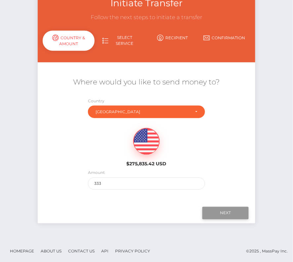
click at [231, 215] on input "Next" at bounding box center [225, 213] width 46 height 13
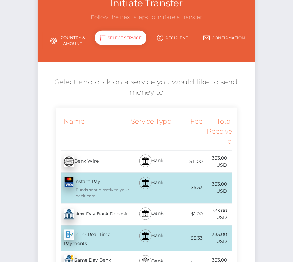
click at [86, 215] on div "Next Day Bank Deposit - USD" at bounding box center [92, 214] width 73 height 18
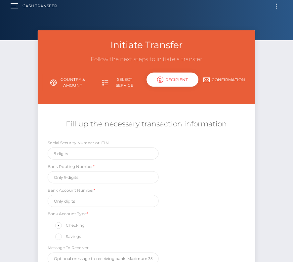
scroll to position [0, 0]
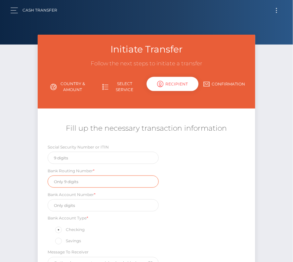
click at [70, 180] on input "text" at bounding box center [103, 182] width 111 height 12
paste input "263179804"
type input "263179804"
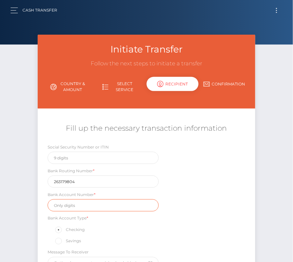
click at [71, 201] on input "text" at bounding box center [103, 205] width 111 height 12
paste input "134605999"
type input "134605999"
click at [222, 196] on div "Social Security Number or ITIN Bank Routing Number * 263179804 Bank Account Num…" at bounding box center [146, 208] width 217 height 129
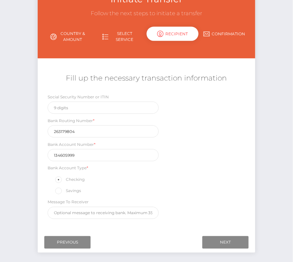
scroll to position [54, 0]
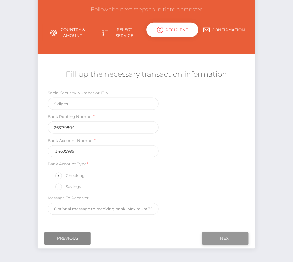
click at [230, 236] on input "Next" at bounding box center [225, 239] width 46 height 13
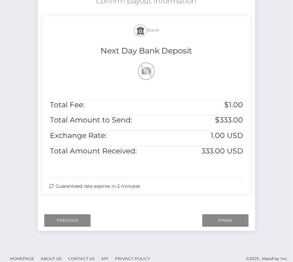
scroll to position [135, 0]
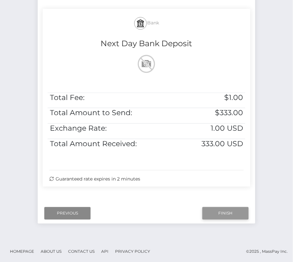
click at [224, 211] on input "Finish" at bounding box center [225, 213] width 46 height 13
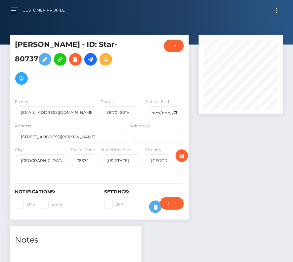
scroll to position [164, 0]
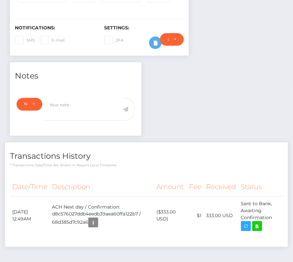
drag, startPoint x: 12, startPoint y: 208, endPoint x: 284, endPoint y: 219, distance: 272.0
click at [284, 219] on div "Date/Time Description Amount Fee Received Status" at bounding box center [146, 210] width 283 height 74
copy table "Date/Time Description Amount Fee Received Status"
click at [260, 223] on icon at bounding box center [257, 227] width 8 height 8
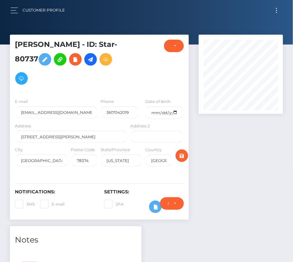
scroll to position [186, 0]
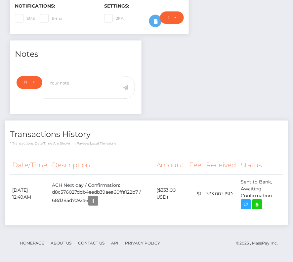
click at [137, 154] on div "Date/Time Description Amount Fee Received Status" at bounding box center [146, 189] width 283 height 74
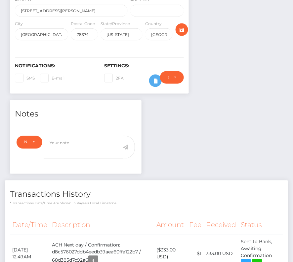
scroll to position [0, 0]
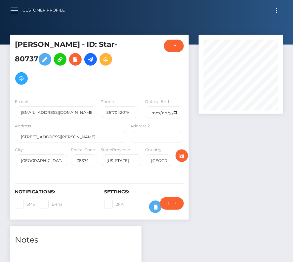
click at [15, 10] on button "button" at bounding box center [16, 10] width 12 height 9
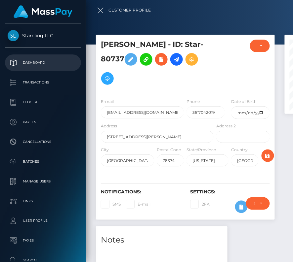
click at [39, 62] on p "Dashboard" at bounding box center [43, 63] width 71 height 10
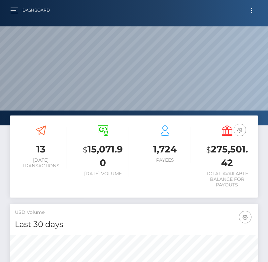
scroll to position [117, 119]
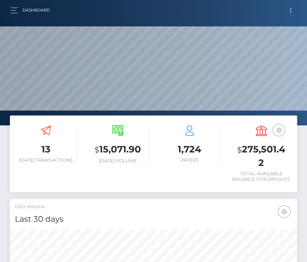
scroll to position [117, 138]
click at [15, 10] on button "button" at bounding box center [16, 10] width 12 height 9
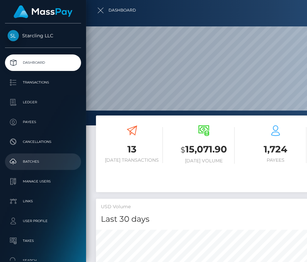
click at [38, 160] on p "Batches" at bounding box center [43, 162] width 71 height 10
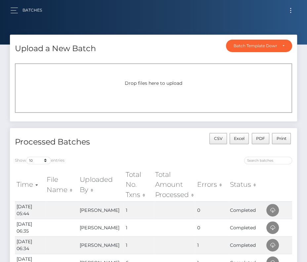
click at [292, 12] on button "Toggle navigation" at bounding box center [290, 10] width 12 height 9
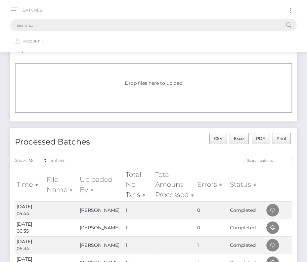
click at [147, 30] on input "text" at bounding box center [144, 25] width 269 height 13
paste input "192811"
type input "192811"
click at [11, 6] on button "button" at bounding box center [16, 10] width 12 height 9
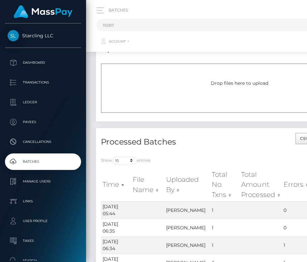
click at [13, 9] on div "Starcling LLC Dashboard Transactions Ledger Payees Cancellations Links" at bounding box center [153, 131] width 307 height 262
click at [37, 64] on p "Dashboard" at bounding box center [43, 63] width 71 height 10
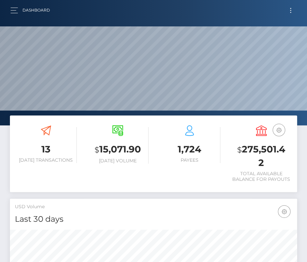
scroll to position [117, 138]
click at [295, 10] on button "Toggle navigation" at bounding box center [290, 10] width 12 height 9
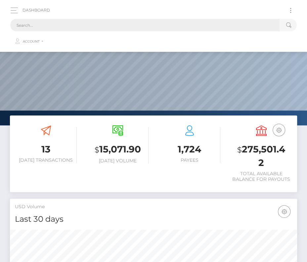
click at [182, 26] on input "text" at bounding box center [144, 25] width 269 height 13
paste input "192811"
click at [48, 21] on input "192811" at bounding box center [144, 25] width 269 height 13
click at [37, 26] on input "192811" at bounding box center [144, 25] width 269 height 13
click at [15, 28] on input "192811" at bounding box center [144, 25] width 269 height 13
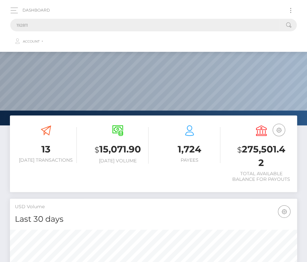
click at [17, 26] on input "192811" at bounding box center [144, 25] width 269 height 13
click at [40, 27] on input "192811" at bounding box center [144, 25] width 269 height 13
drag, startPoint x: 39, startPoint y: 28, endPoint x: 2, endPoint y: 27, distance: 37.0
click at [2, 27] on nav "Dashboard 192811 Loading... Loading..." at bounding box center [153, 26] width 307 height 52
paste input "text"
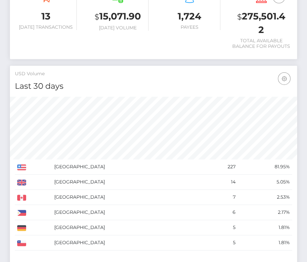
scroll to position [0, 0]
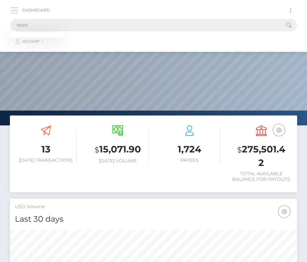
type input "192811"
click at [12, 8] on span "button" at bounding box center [14, 8] width 7 height 0
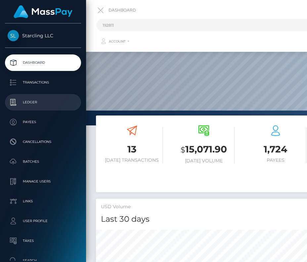
click at [41, 99] on p "Ledger" at bounding box center [43, 102] width 71 height 10
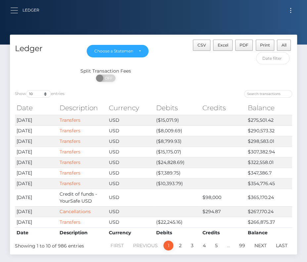
click at [15, 14] on button "button" at bounding box center [16, 10] width 12 height 9
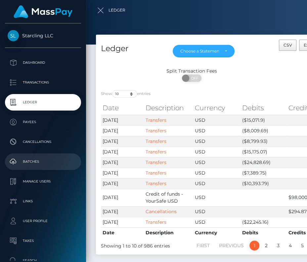
click at [32, 158] on p "Batches" at bounding box center [43, 162] width 71 height 10
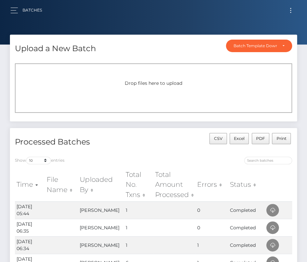
click at [10, 12] on div "Batches Loading... Loading... Account" at bounding box center [153, 10] width 296 height 14
click at [12, 10] on button "button" at bounding box center [16, 10] width 12 height 9
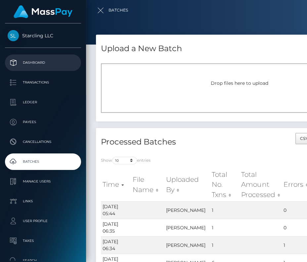
click at [37, 63] on p "Dashboard" at bounding box center [43, 63] width 71 height 10
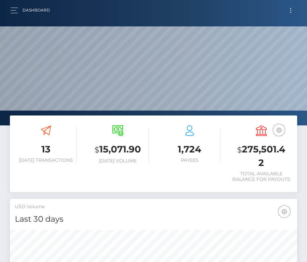
scroll to position [117, 138]
click at [290, 8] on span "Toggle navigation" at bounding box center [290, 8] width 1 height 1
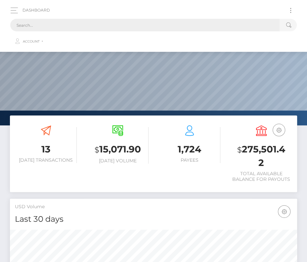
click at [109, 23] on input "text" at bounding box center [144, 25] width 269 height 13
paste input "192811"
drag, startPoint x: 32, startPoint y: 26, endPoint x: -2, endPoint y: 26, distance: 34.7
paste input "text"
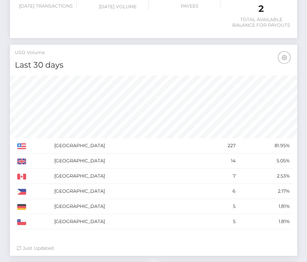
scroll to position [0, 0]
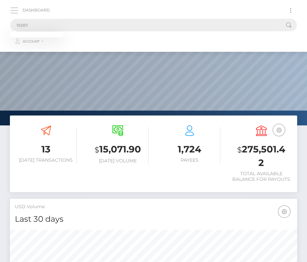
type input "192811"
click at [15, 9] on button "button" at bounding box center [16, 10] width 12 height 9
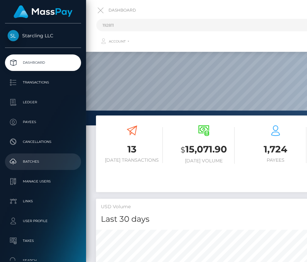
click at [37, 162] on p "Batches" at bounding box center [43, 162] width 71 height 10
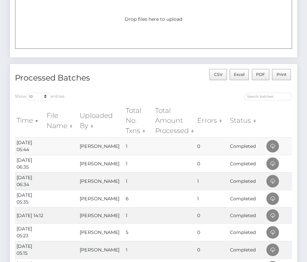
scroll to position [65, 0]
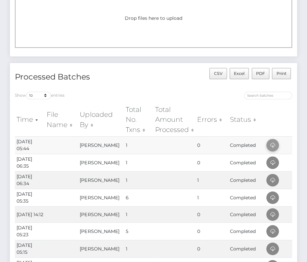
click at [272, 145] on icon at bounding box center [272, 145] width 8 height 8
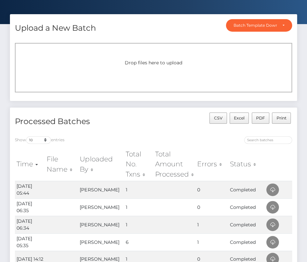
scroll to position [0, 0]
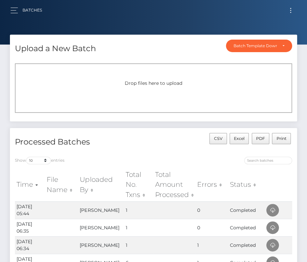
click at [292, 4] on div "Batches Loading... Loading... Account" at bounding box center [153, 10] width 296 height 14
click at [291, 9] on button "Toggle navigation" at bounding box center [290, 10] width 12 height 9
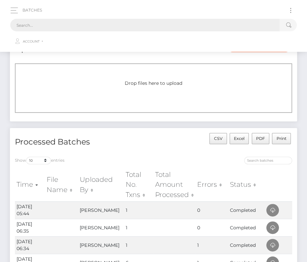
click at [79, 26] on input "text" at bounding box center [144, 25] width 269 height 13
paste input "80737"
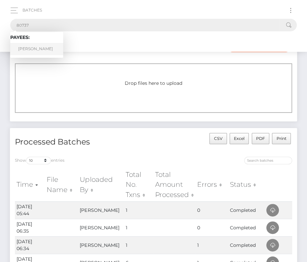
type input "80737"
click at [33, 45] on link "Brian Dean Cates" at bounding box center [36, 49] width 53 height 12
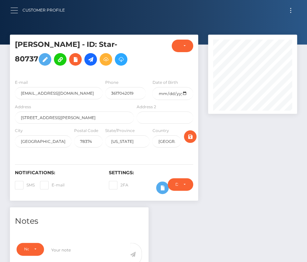
click at [21, 9] on button "button" at bounding box center [16, 10] width 12 height 9
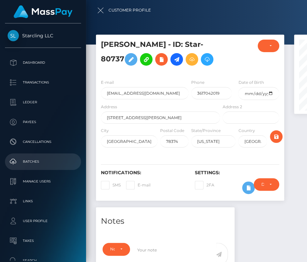
click at [39, 165] on p "Batches" at bounding box center [43, 162] width 71 height 10
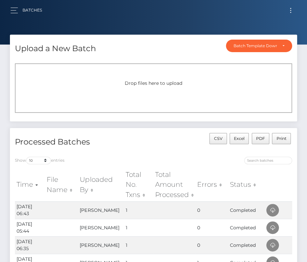
click at [293, 9] on button "Toggle navigation" at bounding box center [290, 10] width 12 height 9
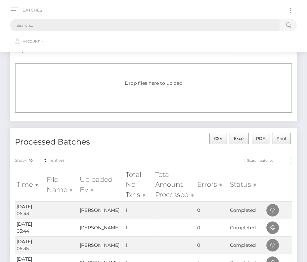
click at [160, 27] on input "text" at bounding box center [144, 25] width 269 height 13
paste input "192811"
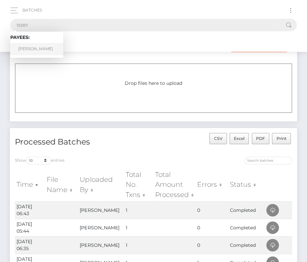
type input "192811"
click at [36, 48] on link "Justin Vacula" at bounding box center [36, 49] width 53 height 12
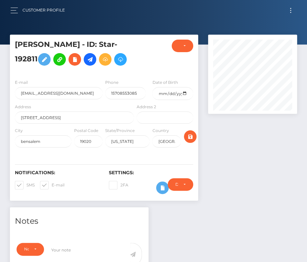
scroll to position [79, 89]
click at [185, 90] on input "date" at bounding box center [172, 93] width 41 height 13
type input "[DATE]"
click at [26, 183] on span at bounding box center [26, 185] width 0 height 5
click at [26, 182] on input "SMS" at bounding box center [28, 183] width 4 height 4
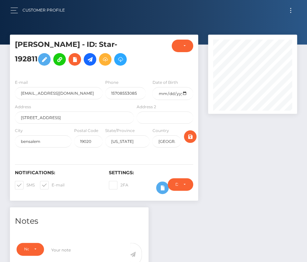
checkbox input "false"
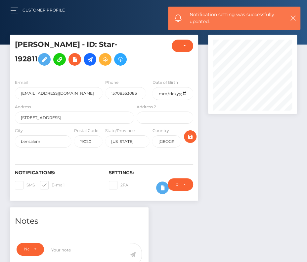
click at [52, 184] on span at bounding box center [52, 185] width 0 height 5
click at [52, 184] on input "E-mail" at bounding box center [54, 183] width 4 height 4
checkbox input "false"
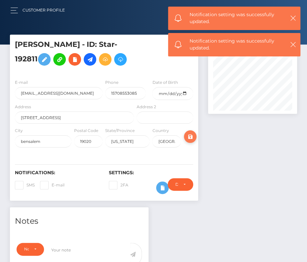
click at [190, 136] on icon "submit" at bounding box center [190, 137] width 8 height 8
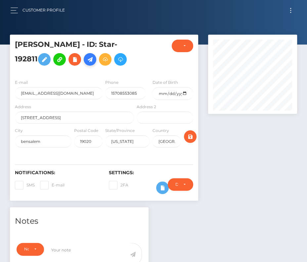
click at [86, 63] on icon at bounding box center [90, 59] width 8 height 8
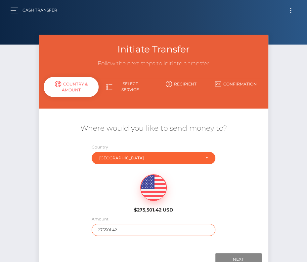
click at [116, 229] on input "275501.42" at bounding box center [153, 230] width 124 height 12
type input "1082"
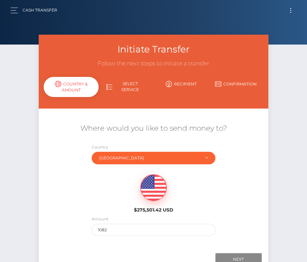
click at [95, 191] on div "$275,501.42 USD" at bounding box center [153, 192] width 229 height 48
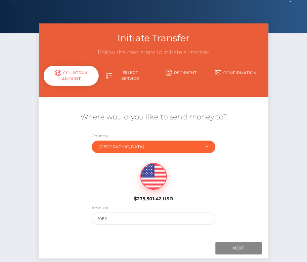
scroll to position [14, 0]
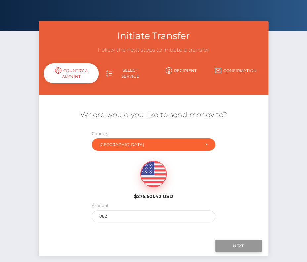
click at [227, 244] on input "Next" at bounding box center [238, 246] width 46 height 13
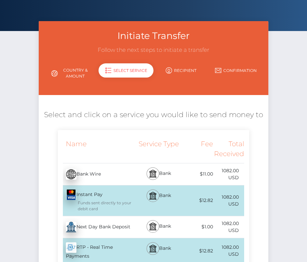
click at [94, 231] on div "Next Day Bank Deposit - USD" at bounding box center [96, 227] width 77 height 18
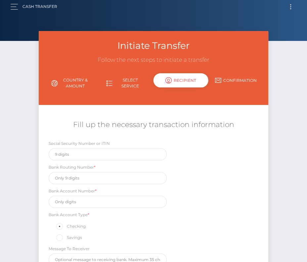
scroll to position [0, 0]
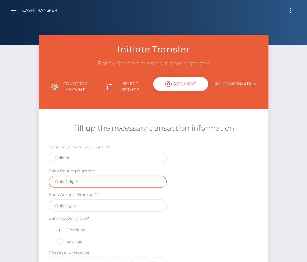
click at [67, 183] on input "text" at bounding box center [108, 182] width 118 height 12
paste input "036001808"
type input "036001808"
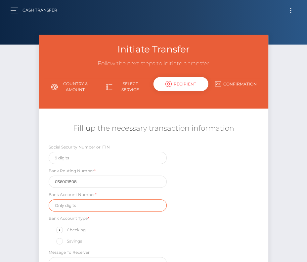
click at [76, 203] on input "text" at bounding box center [108, 205] width 118 height 12
paste input "4377921949"
type input "4377921949"
click at [158, 233] on div "Bank Account Type * Checking Savings" at bounding box center [108, 230] width 118 height 31
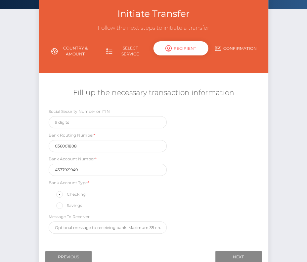
scroll to position [50, 0]
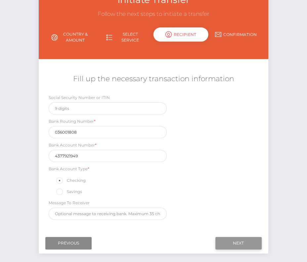
click at [229, 241] on input "Next" at bounding box center [238, 243] width 46 height 13
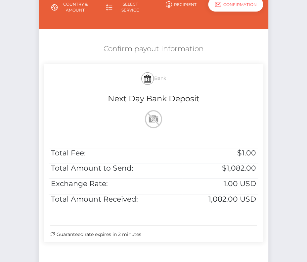
scroll to position [115, 0]
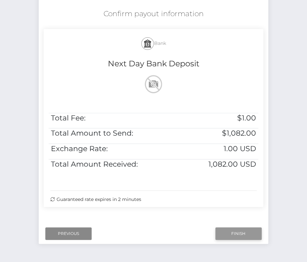
click at [237, 232] on input "Finish" at bounding box center [238, 234] width 46 height 13
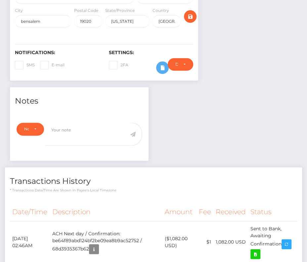
scroll to position [170, 0]
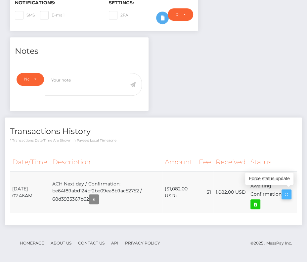
drag, startPoint x: 11, startPoint y: 186, endPoint x: 290, endPoint y: 191, distance: 278.8
click at [290, 191] on tr "[DATE] 02:46AM ACH Next day / Confirmation: be64f89abd124bf2be09ea8b9ac52752 / …" at bounding box center [153, 192] width 287 height 42
copy tr "[DATE] 02:46AM ACH Next day / Confirmation: be64f89abd124bf2be09ea8b9ac52752 / …"
click at [257, 204] on icon at bounding box center [255, 204] width 8 height 8
click at [0, 0] on div "[PERSON_NAME] - ID: Star-192811 CLOSED ACTIVE E-mail City" at bounding box center [153, 65] width 307 height 400
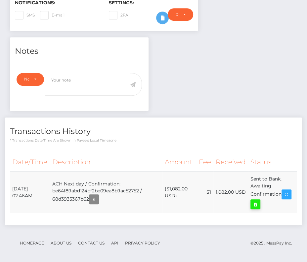
click at [259, 205] on icon at bounding box center [255, 204] width 8 height 8
click at [111, 154] on th "Description" at bounding box center [106, 162] width 112 height 18
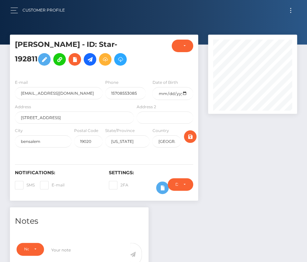
click at [10, 8] on div "Customer Profile Loading... Loading..." at bounding box center [153, 10] width 296 height 14
click at [14, 15] on div "Customer Profile" at bounding box center [40, 10] width 60 height 14
click at [13, 8] on button "button" at bounding box center [16, 10] width 12 height 9
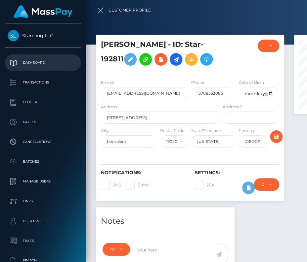
click at [24, 60] on p "Dashboard" at bounding box center [43, 63] width 71 height 10
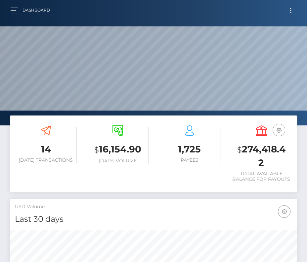
scroll to position [117, 138]
